Goal: Find specific page/section: Find specific page/section

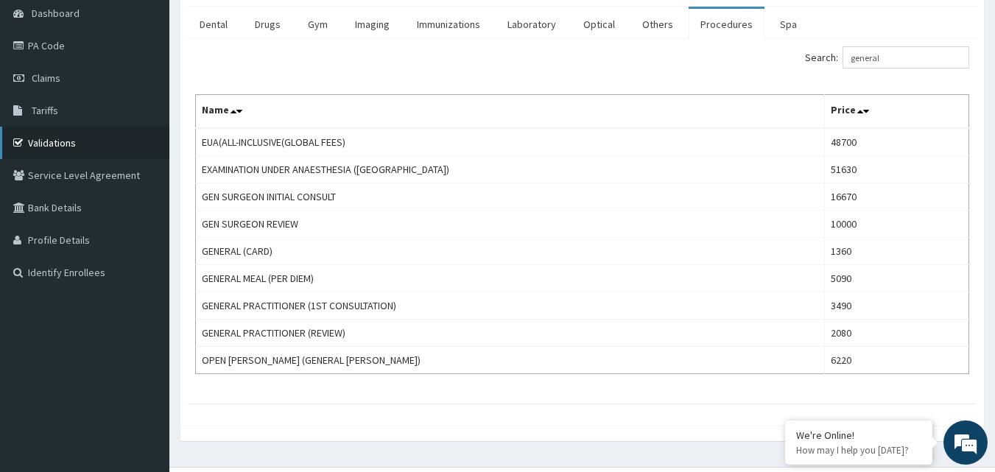
click at [81, 133] on link "Validations" at bounding box center [84, 143] width 169 height 32
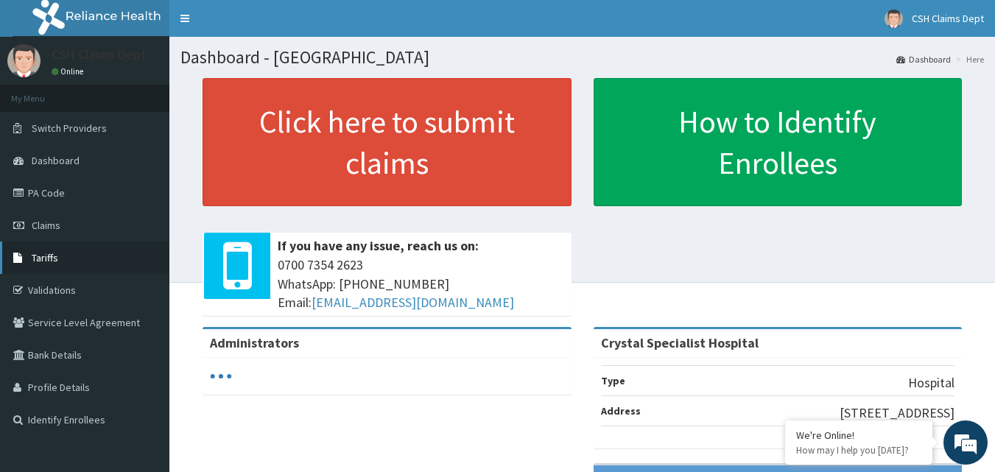
click at [60, 264] on link "Tariffs" at bounding box center [84, 258] width 169 height 32
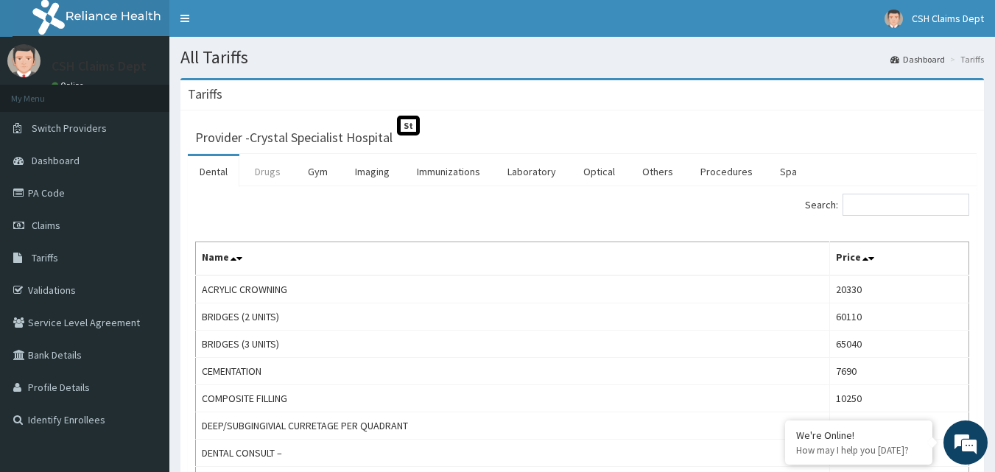
click at [273, 178] on link "Drugs" at bounding box center [267, 171] width 49 height 31
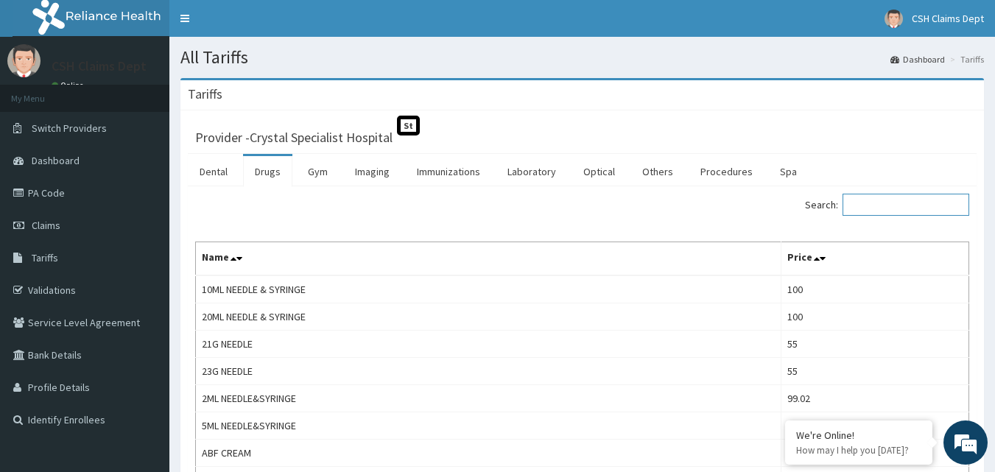
click at [890, 213] on input "Search:" at bounding box center [906, 205] width 127 height 22
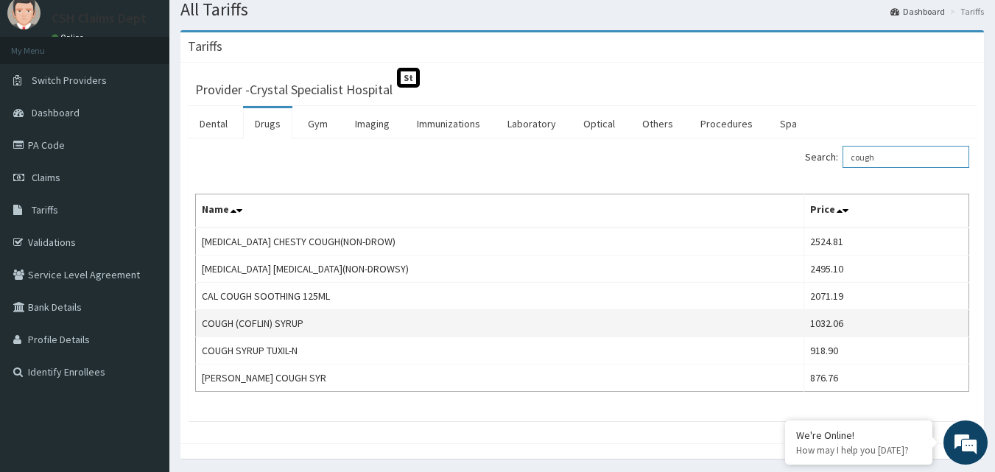
scroll to position [74, 0]
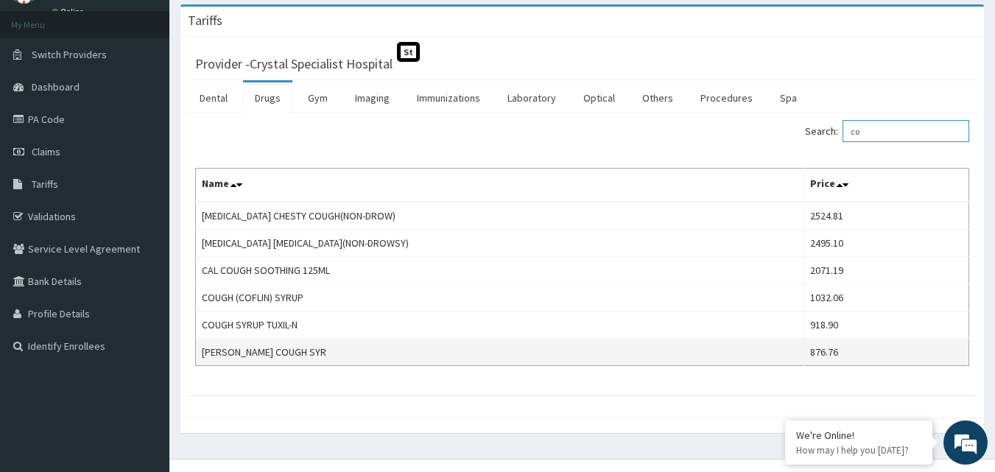
type input "c"
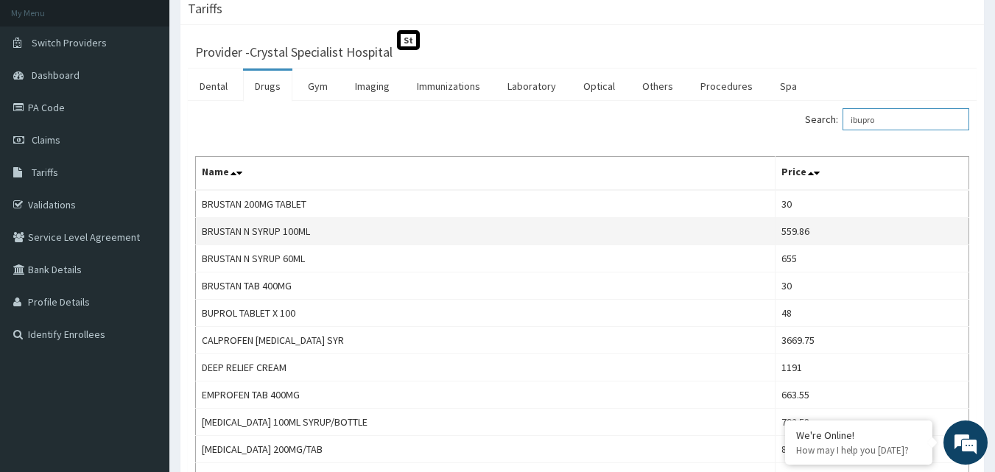
scroll to position [68, 0]
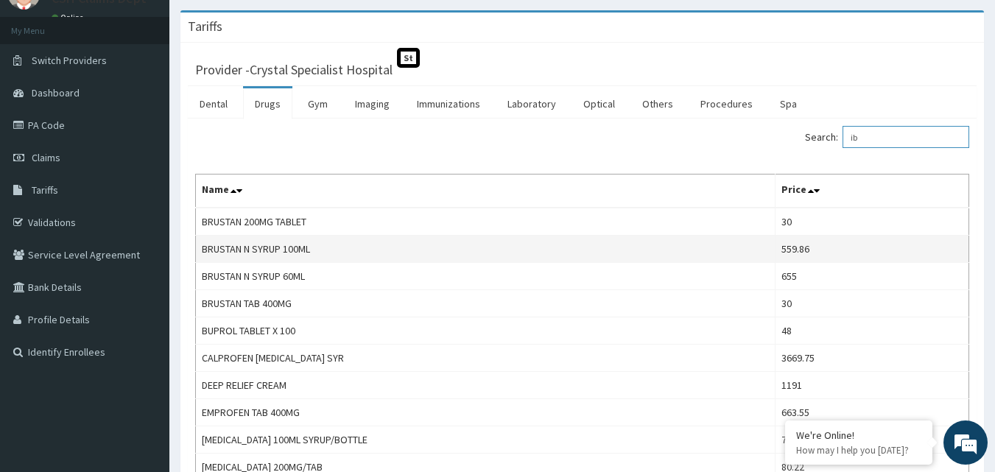
type input "i"
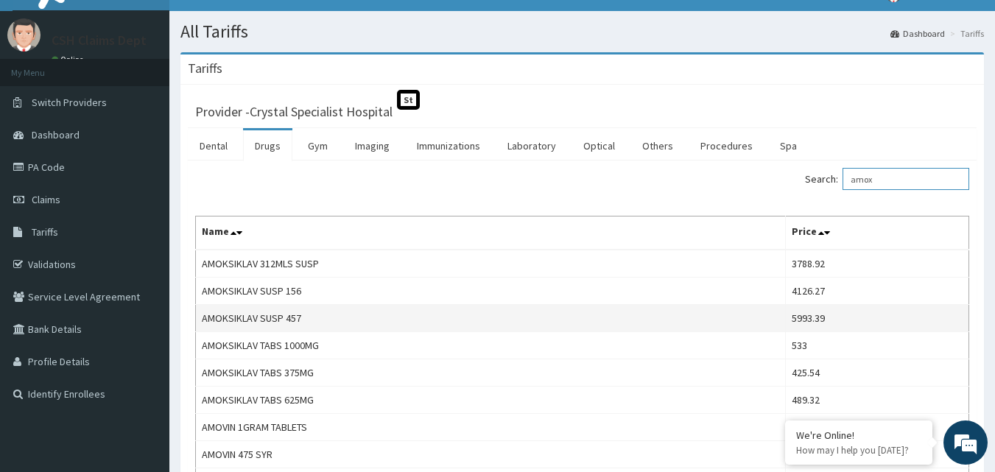
scroll to position [0, 0]
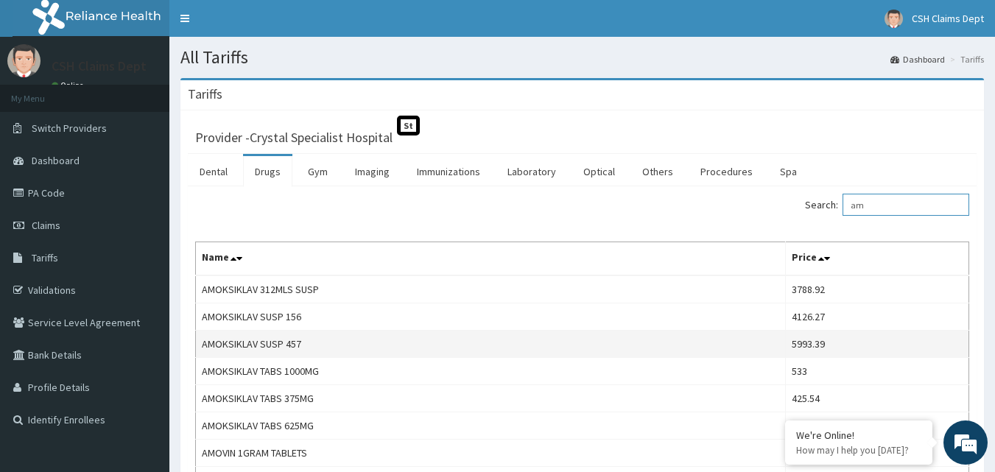
type input "a"
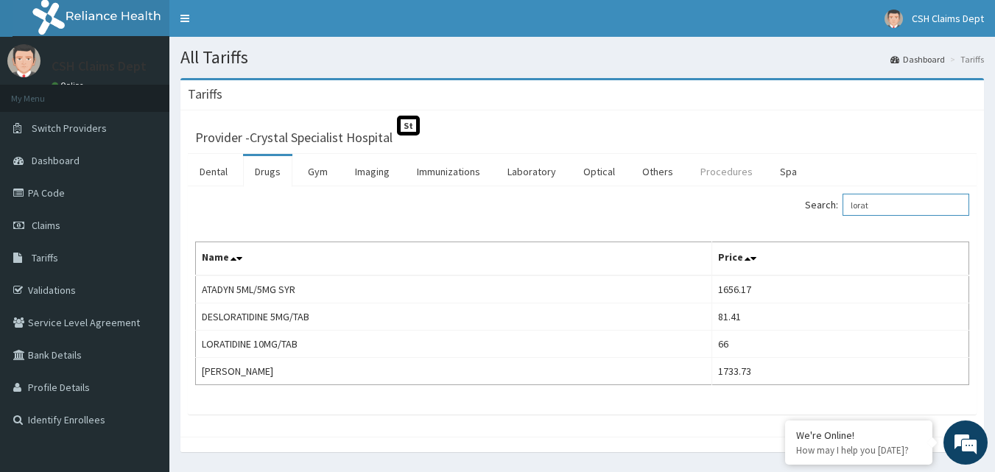
type input "lorat"
click at [701, 171] on link "Procedures" at bounding box center [727, 171] width 76 height 31
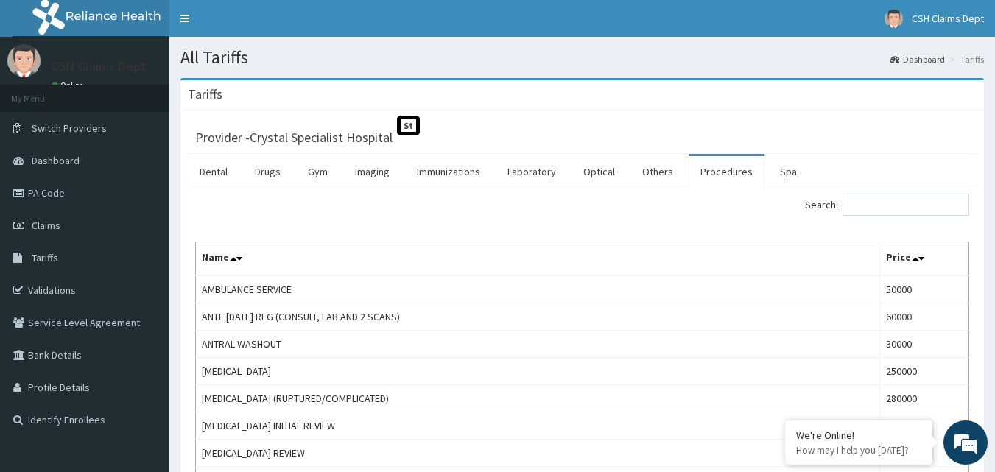
click at [861, 200] on input "Search:" at bounding box center [906, 205] width 127 height 22
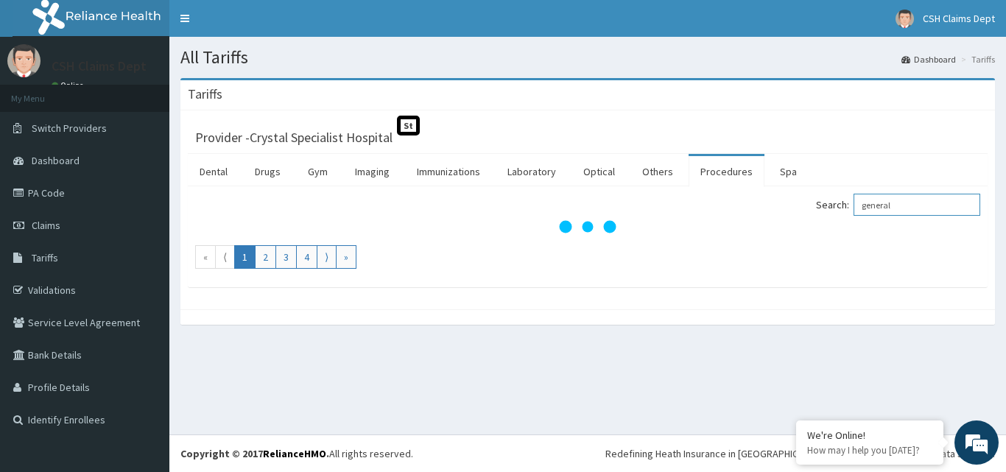
type input "general"
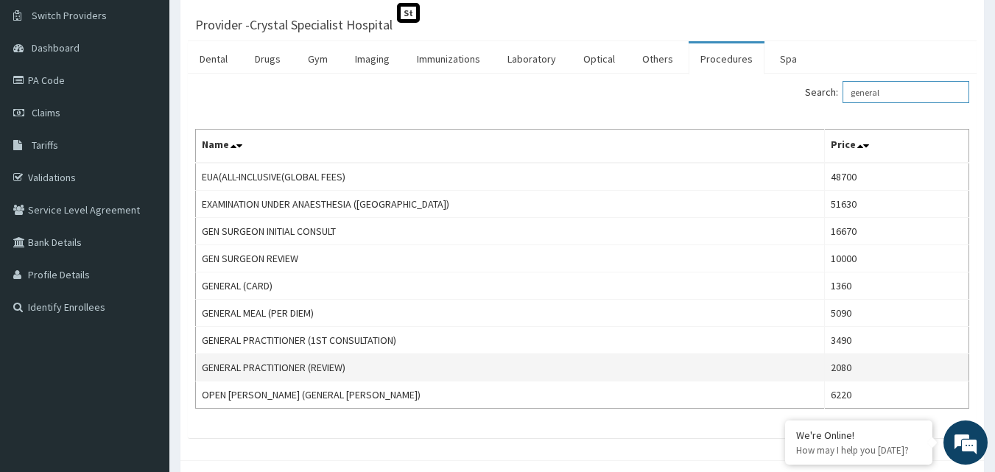
scroll to position [147, 0]
